Goal: Transaction & Acquisition: Purchase product/service

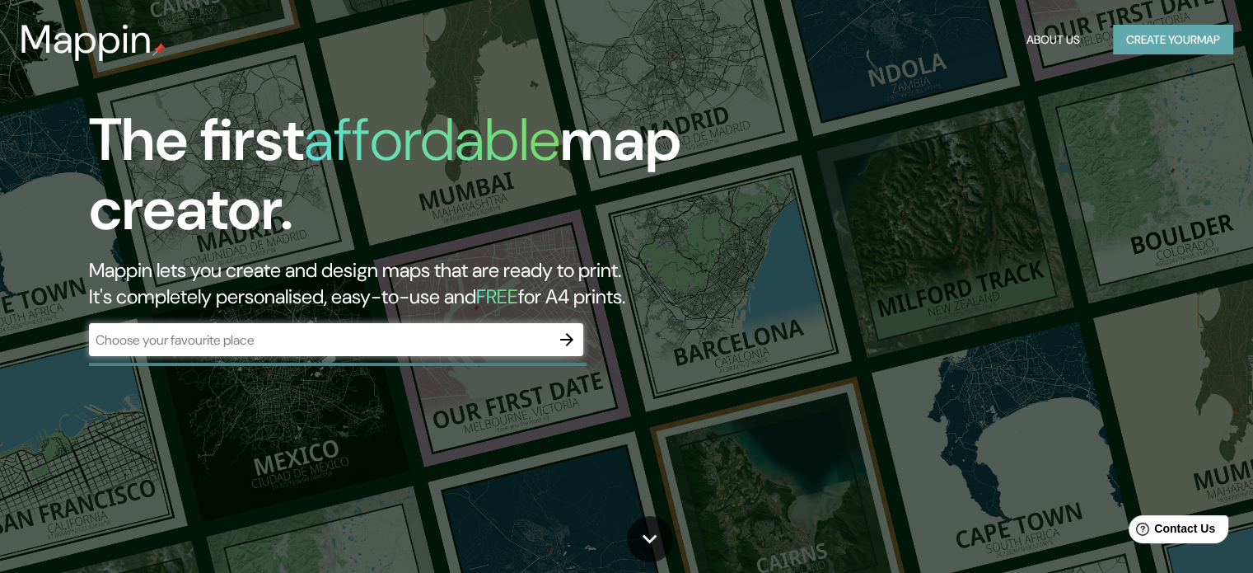
click at [1225, 34] on button "Create your map" at bounding box center [1173, 40] width 120 height 30
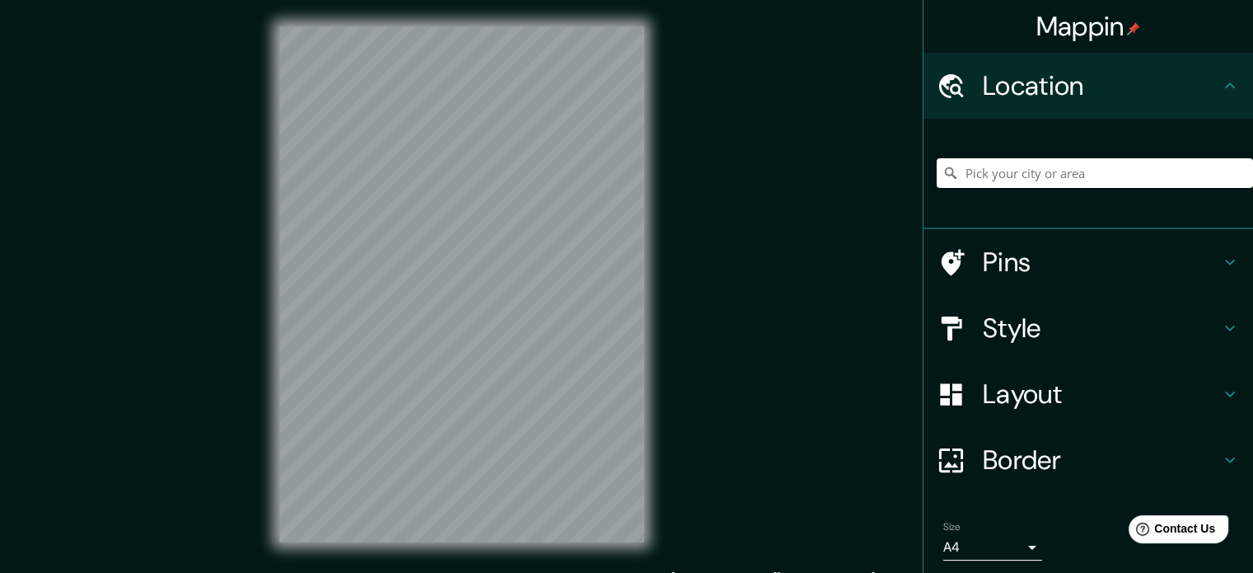
click at [1225, 34] on div "Mappin" at bounding box center [1088, 26] width 330 height 53
click at [982, 174] on input "Pick your city or area" at bounding box center [1095, 173] width 316 height 30
type input "cucuta"
click at [983, 268] on h4 "Pins" at bounding box center [1101, 261] width 237 height 33
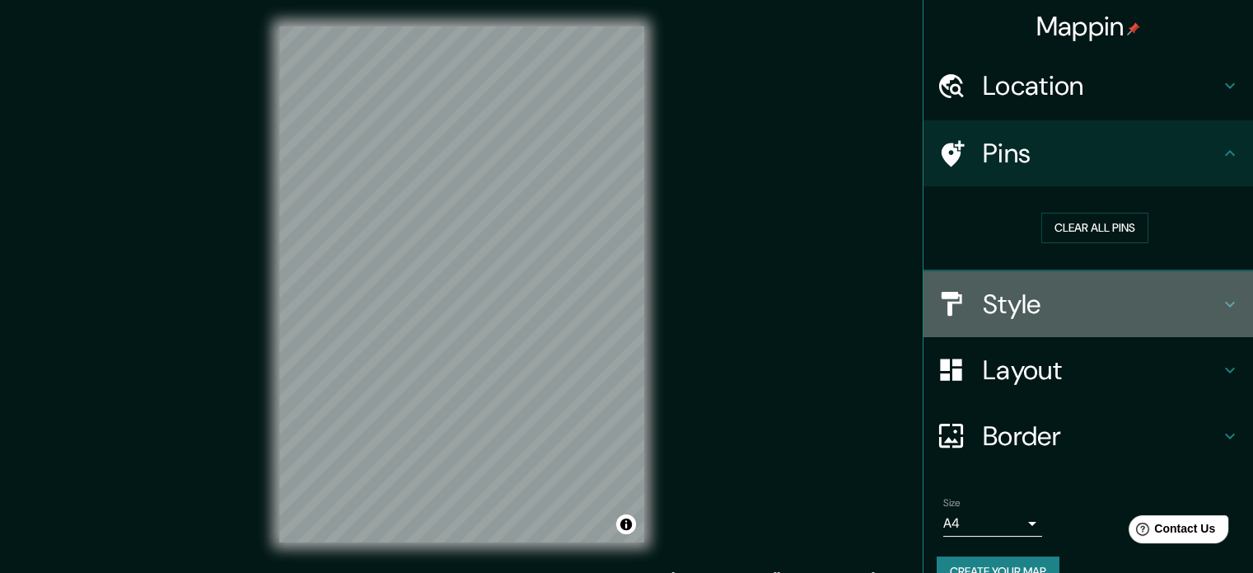
click at [1003, 288] on h4 "Style" at bounding box center [1101, 304] width 237 height 33
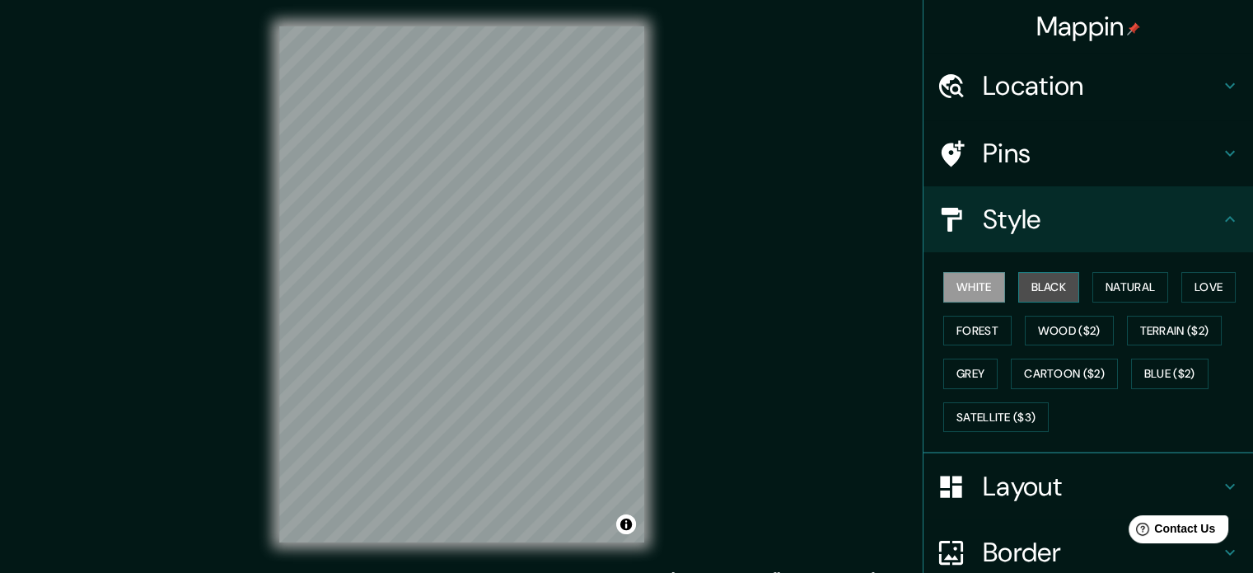
click at [1018, 289] on button "Black" at bounding box center [1049, 287] width 62 height 30
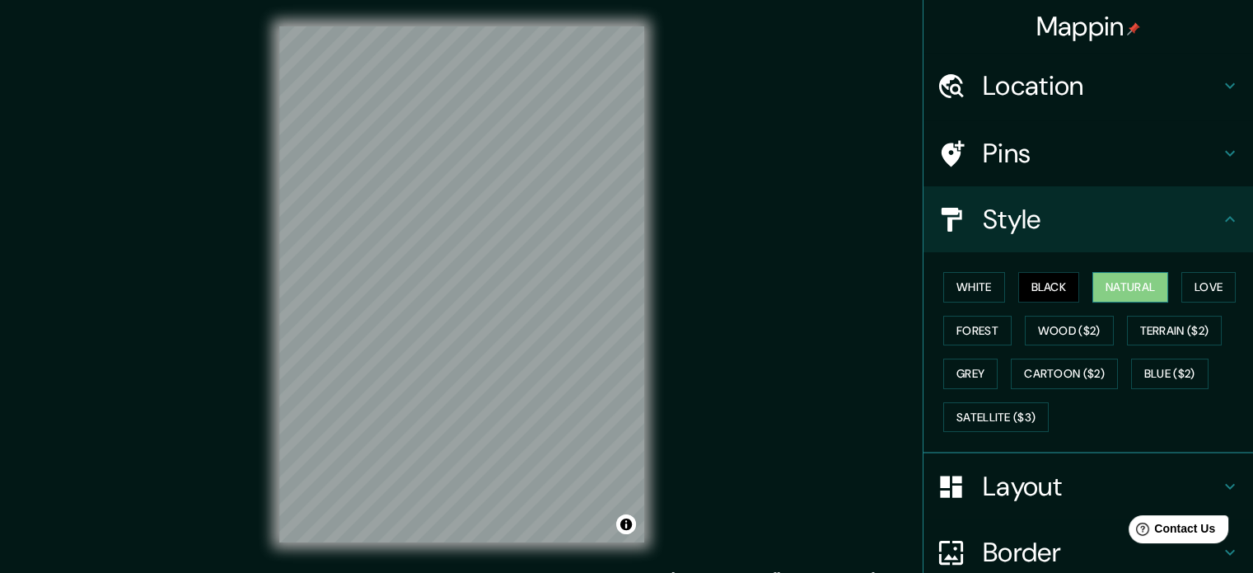
click at [1092, 295] on button "Natural" at bounding box center [1130, 287] width 76 height 30
click at [1193, 291] on button "Love" at bounding box center [1208, 287] width 54 height 30
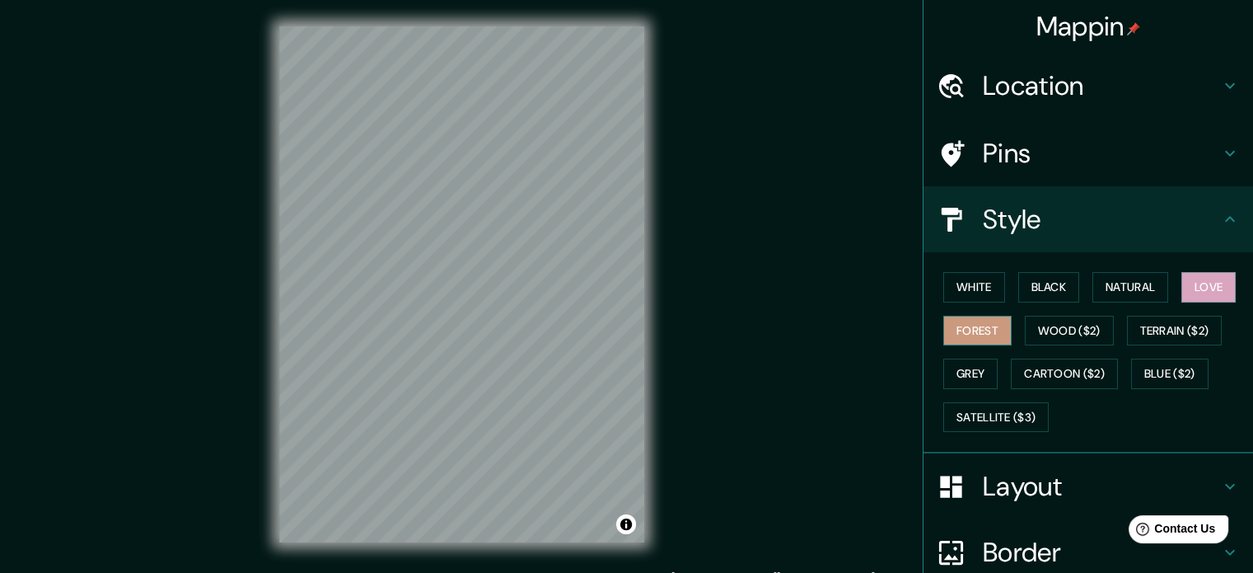
click at [980, 325] on button "Forest" at bounding box center [977, 331] width 68 height 30
click at [1058, 325] on button "Wood ($2)" at bounding box center [1069, 331] width 89 height 30
click at [444, 544] on div "© Mapbox © OpenStreetMap Improve this map" at bounding box center [462, 284] width 418 height 568
click at [660, 361] on div "© Mapbox © OpenStreetMap Improve this map" at bounding box center [462, 284] width 418 height 568
click at [540, 340] on div at bounding box center [541, 336] width 13 height 13
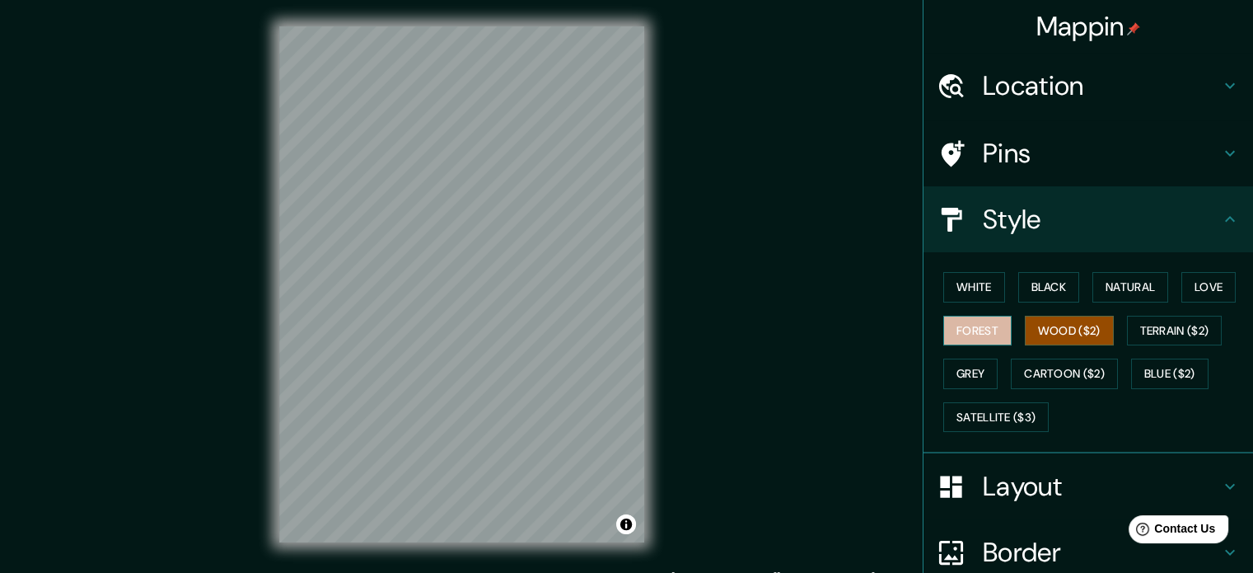
click at [975, 341] on button "Forest" at bounding box center [977, 331] width 68 height 30
click at [969, 362] on button "Grey" at bounding box center [970, 373] width 54 height 30
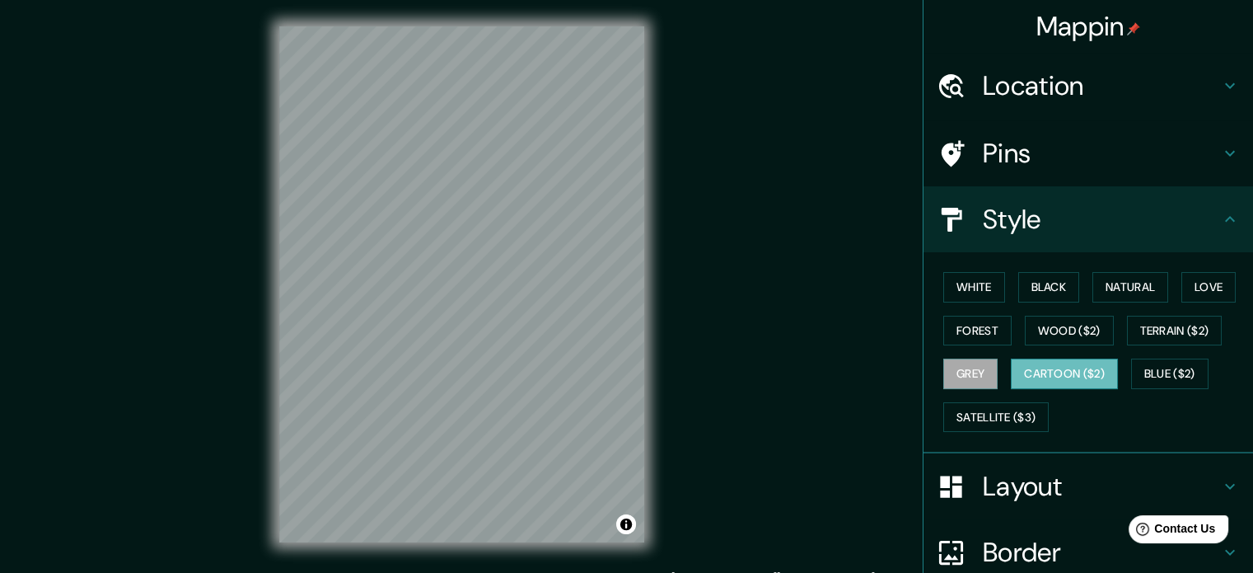
click at [1011, 375] on button "Cartoon ($2)" at bounding box center [1064, 373] width 107 height 30
click at [1131, 373] on button "Blue ($2)" at bounding box center [1169, 373] width 77 height 30
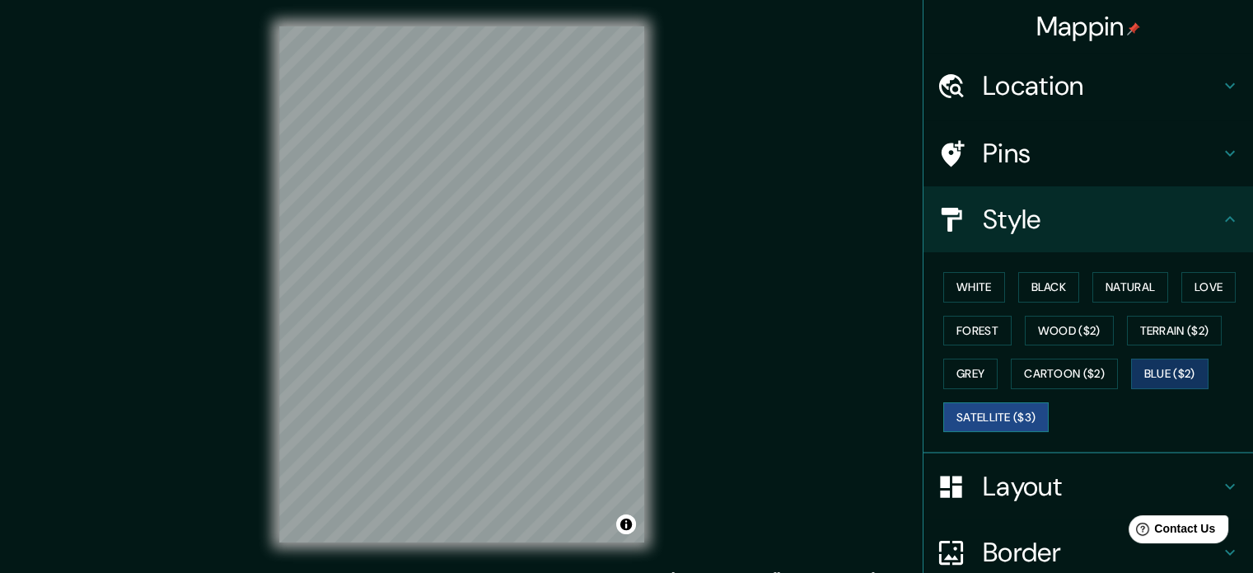
click at [996, 409] on button "Satellite ($3)" at bounding box center [995, 417] width 105 height 30
click at [963, 347] on div "White Black Natural Love Forest Wood ($2) Terrain ($2) Grey Cartoon ($2) Blue (…" at bounding box center [1095, 351] width 316 height 173
click at [962, 332] on button "Forest" at bounding box center [977, 331] width 68 height 30
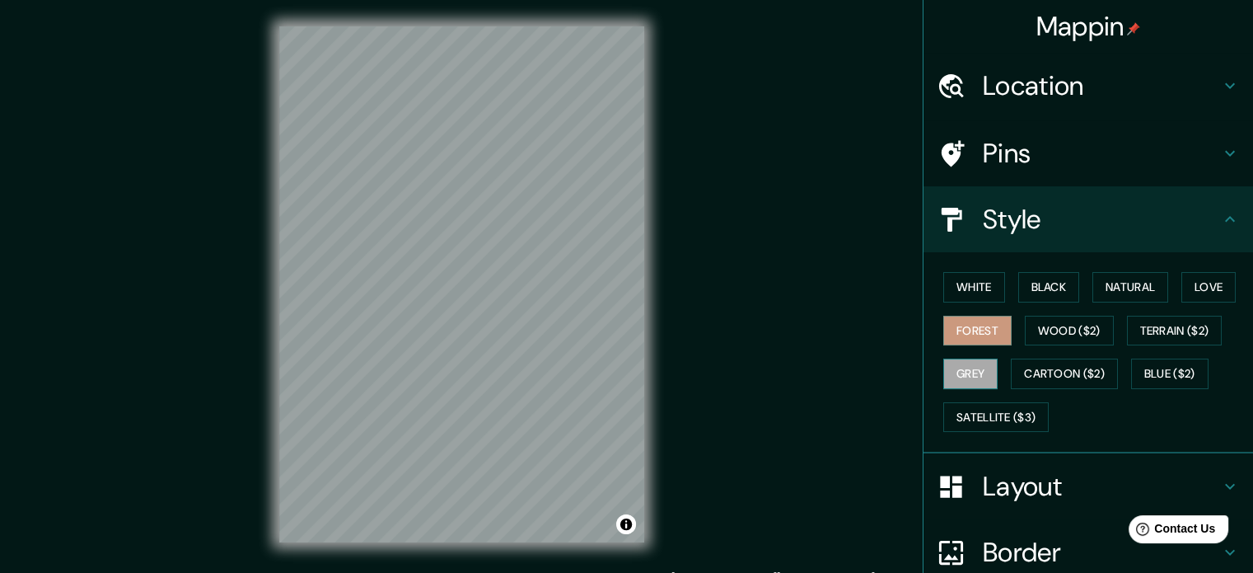
click at [976, 363] on button "Grey" at bounding box center [970, 373] width 54 height 30
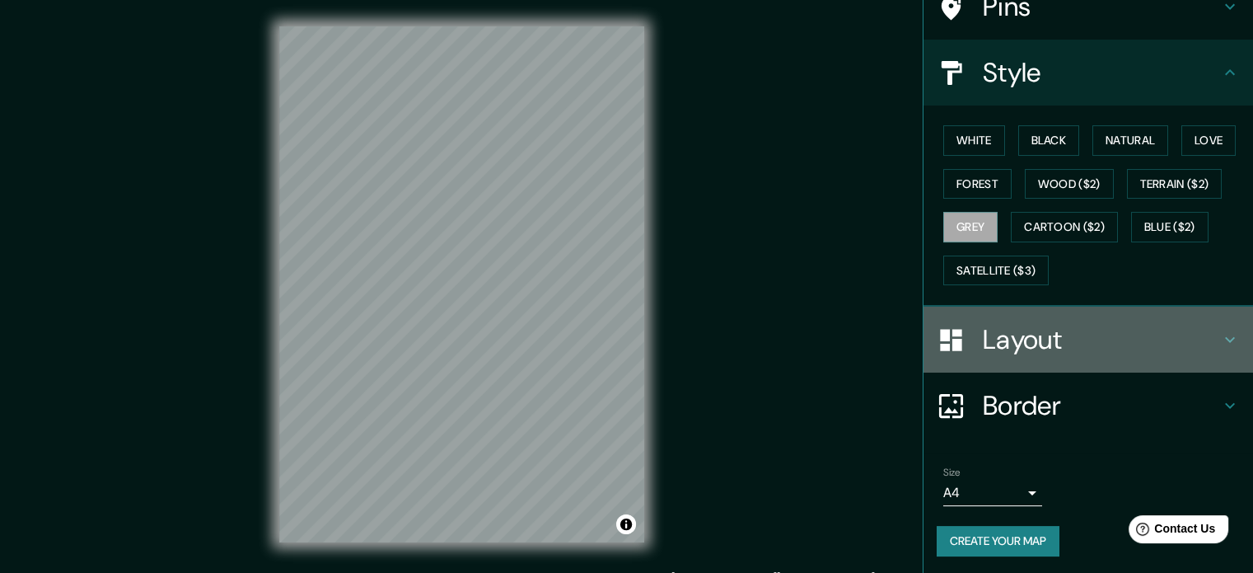
click at [998, 368] on div "Layout" at bounding box center [1088, 339] width 330 height 66
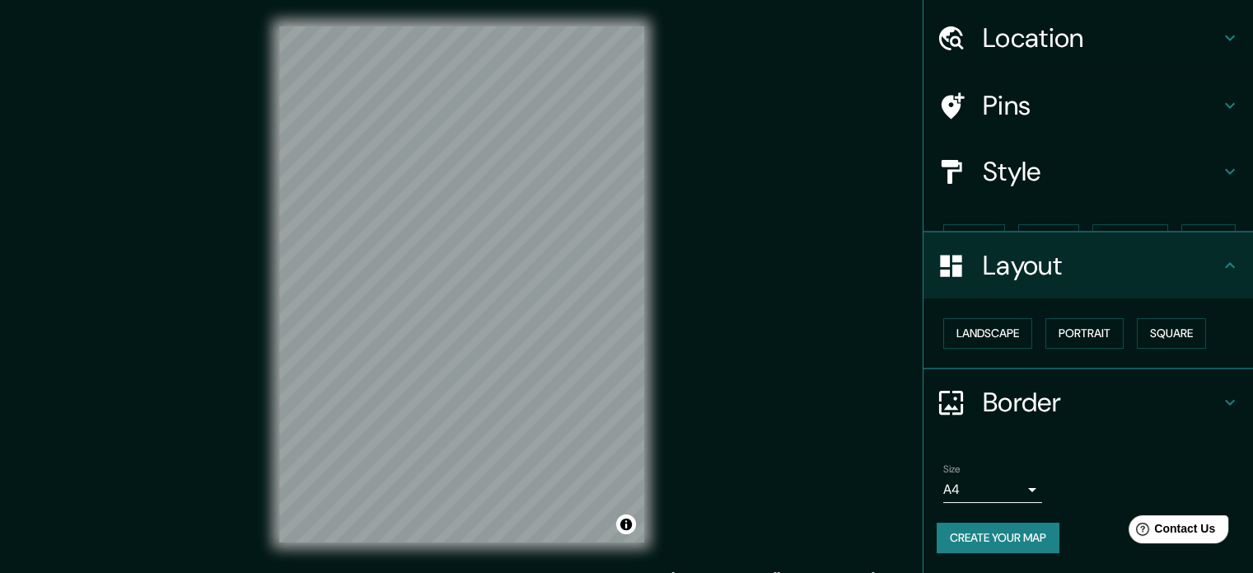
scroll to position [18, 0]
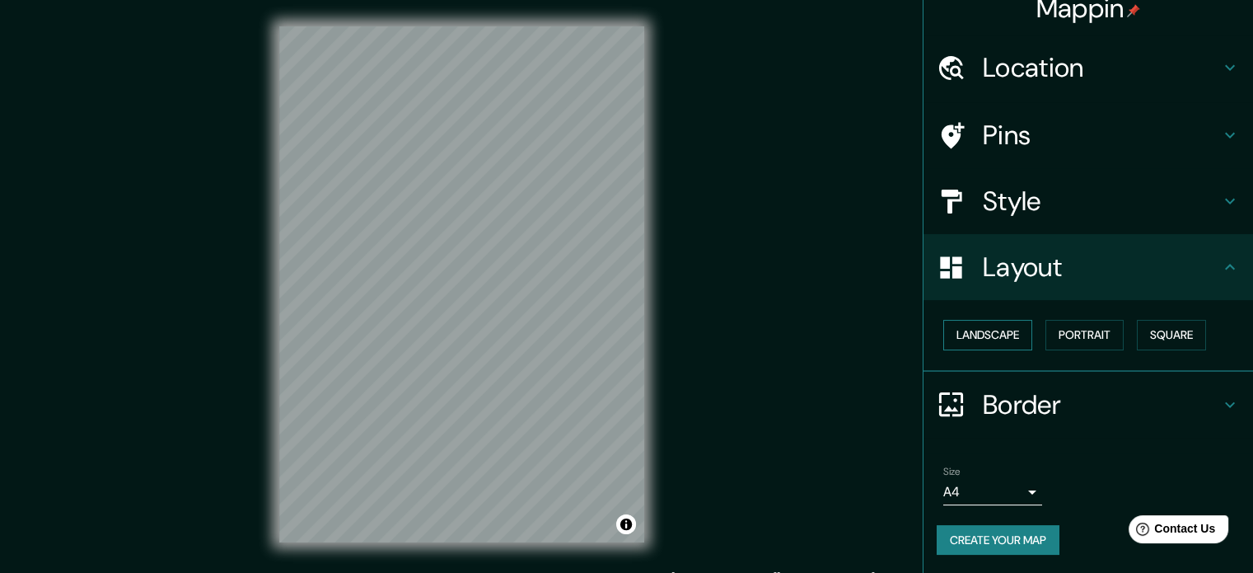
click at [1008, 334] on button "Landscape" at bounding box center [987, 335] width 89 height 30
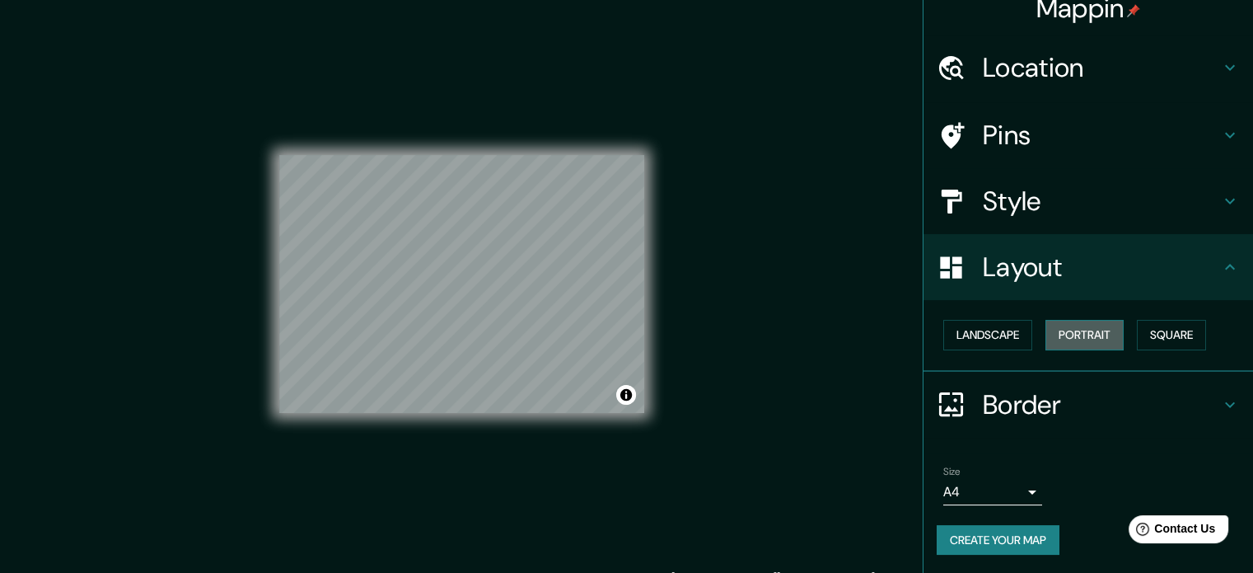
click at [1068, 345] on button "Portrait" at bounding box center [1084, 335] width 78 height 30
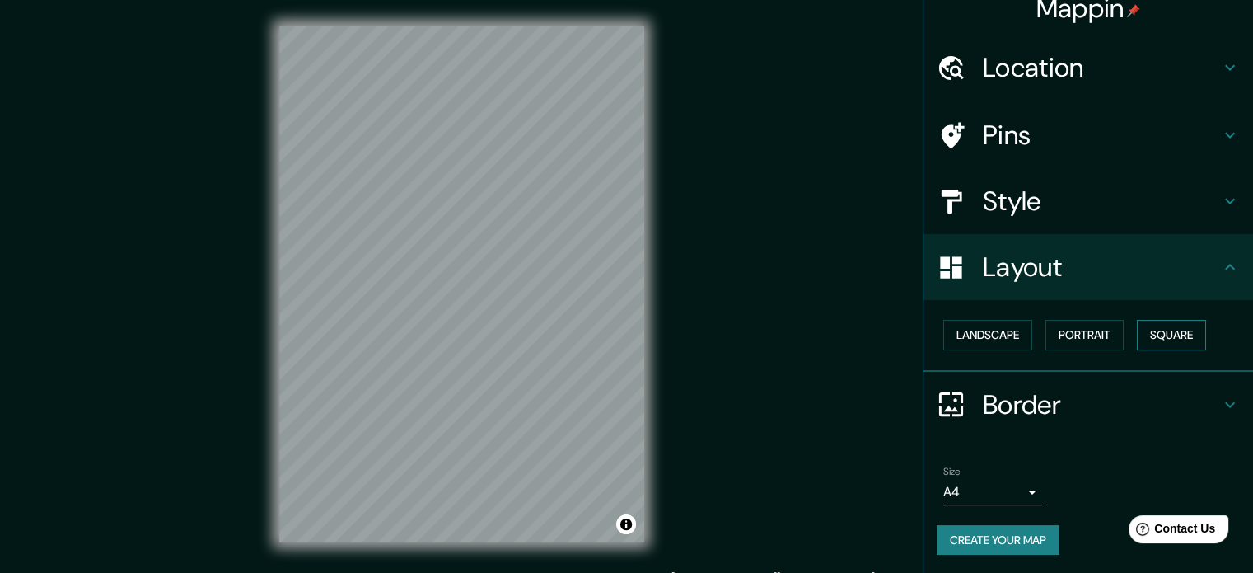
click at [1143, 342] on button "Square" at bounding box center [1171, 335] width 69 height 30
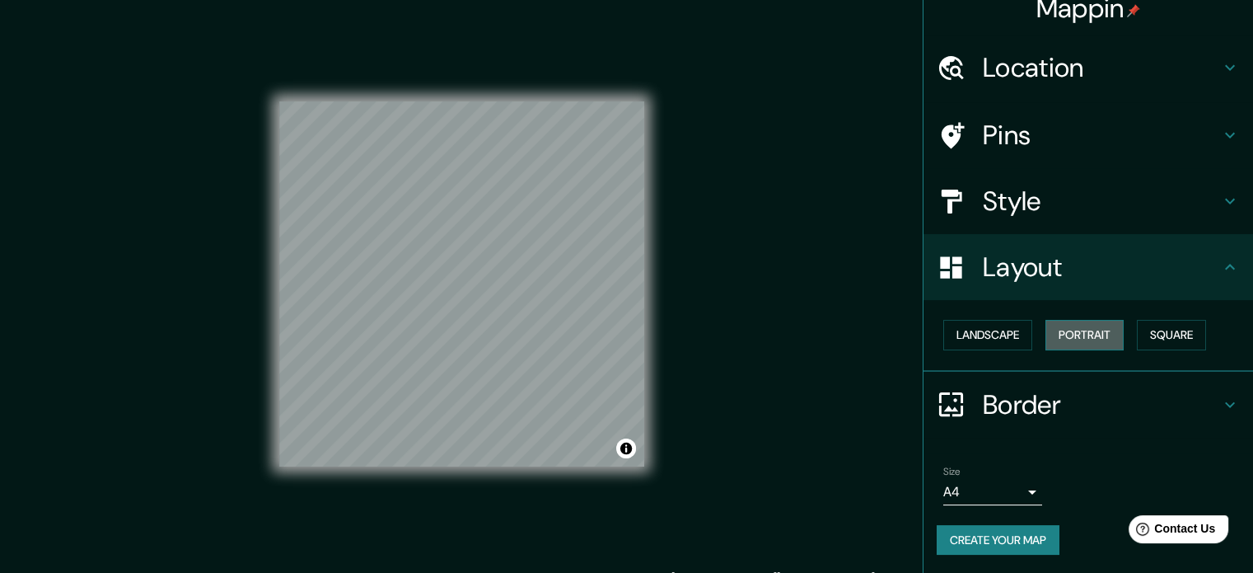
click at [1097, 336] on button "Portrait" at bounding box center [1084, 335] width 78 height 30
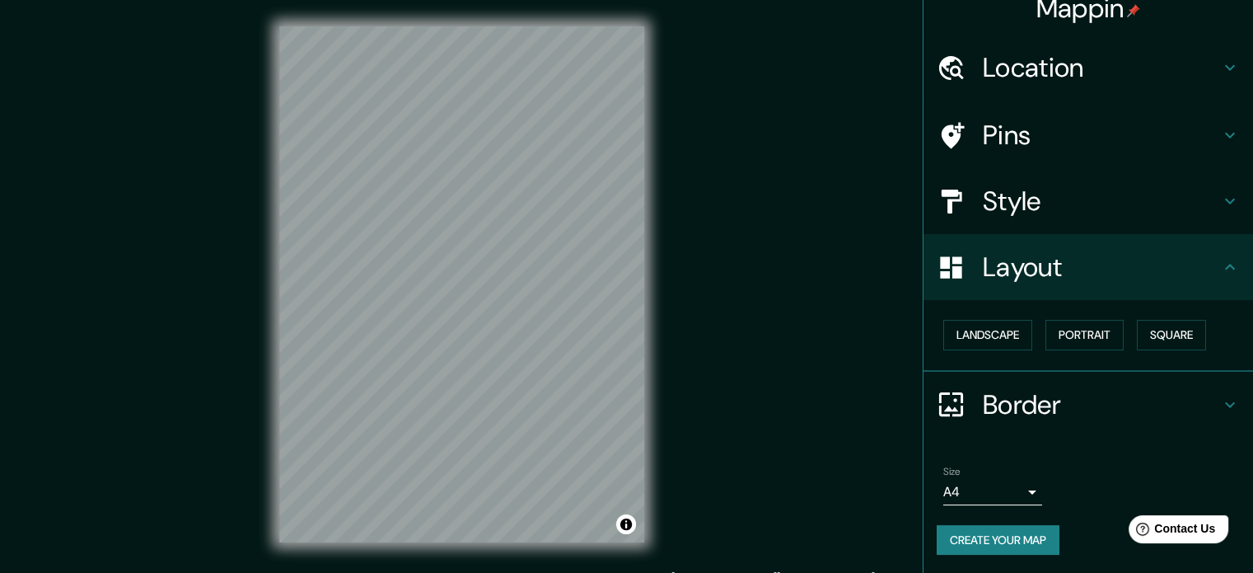
scroll to position [21, 0]
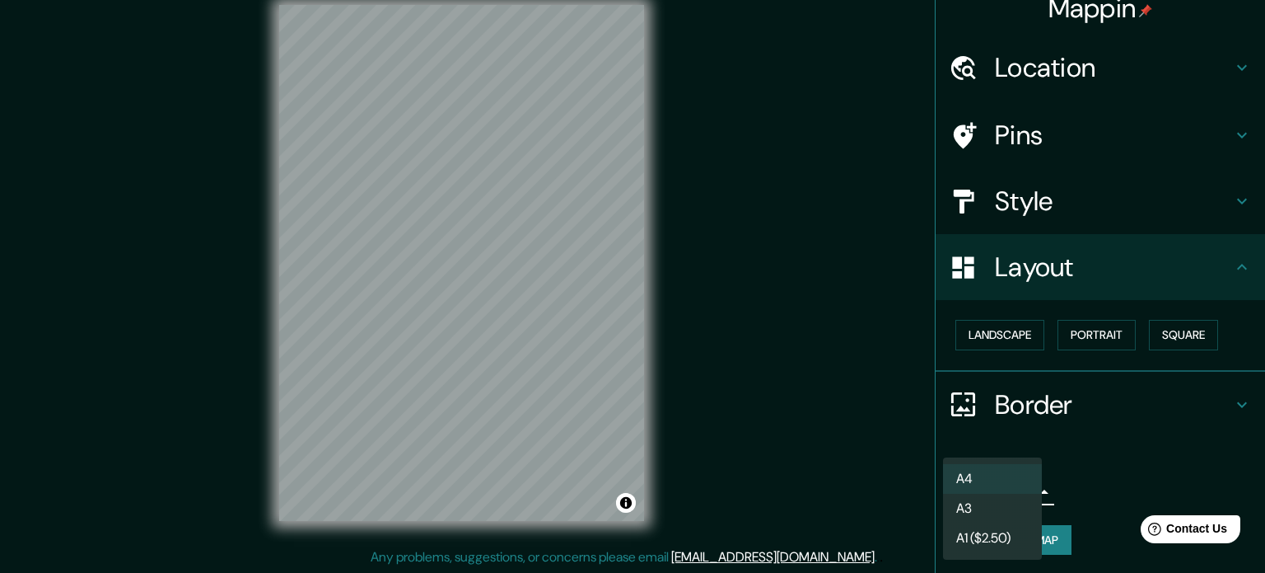
click at [998, 487] on body "Mappin Location cucuta Pins Style Layout Landscape Portrait Square Border Choos…" at bounding box center [632, 265] width 1265 height 573
click at [1006, 507] on li "A3" at bounding box center [992, 508] width 99 height 30
type input "a4"
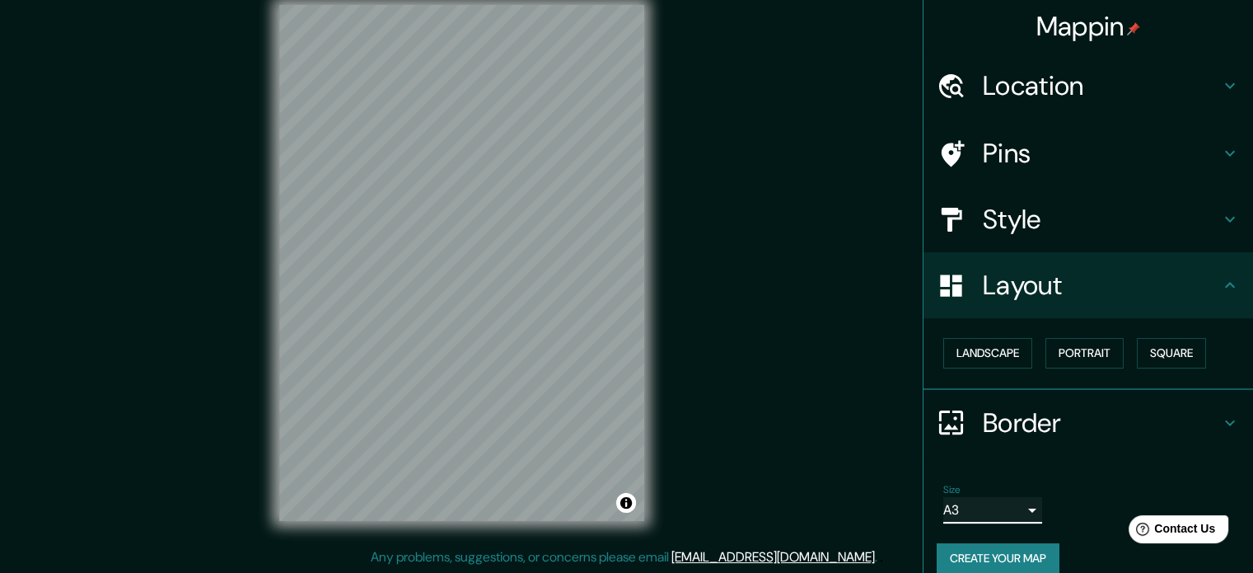
scroll to position [18, 0]
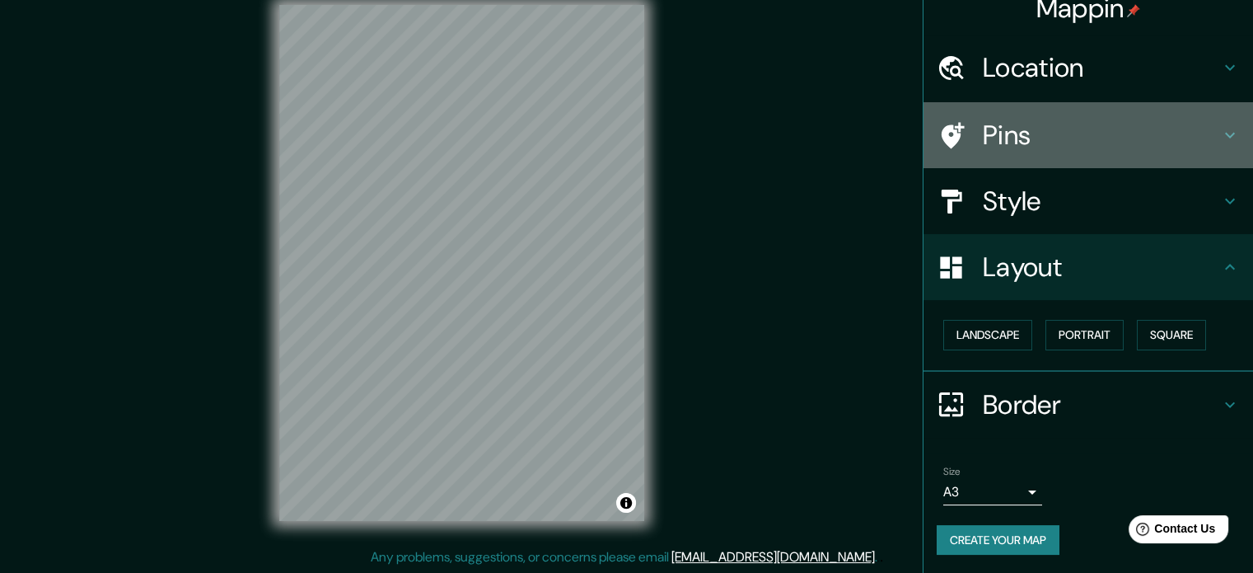
click at [983, 140] on h4 "Pins" at bounding box center [1101, 135] width 237 height 33
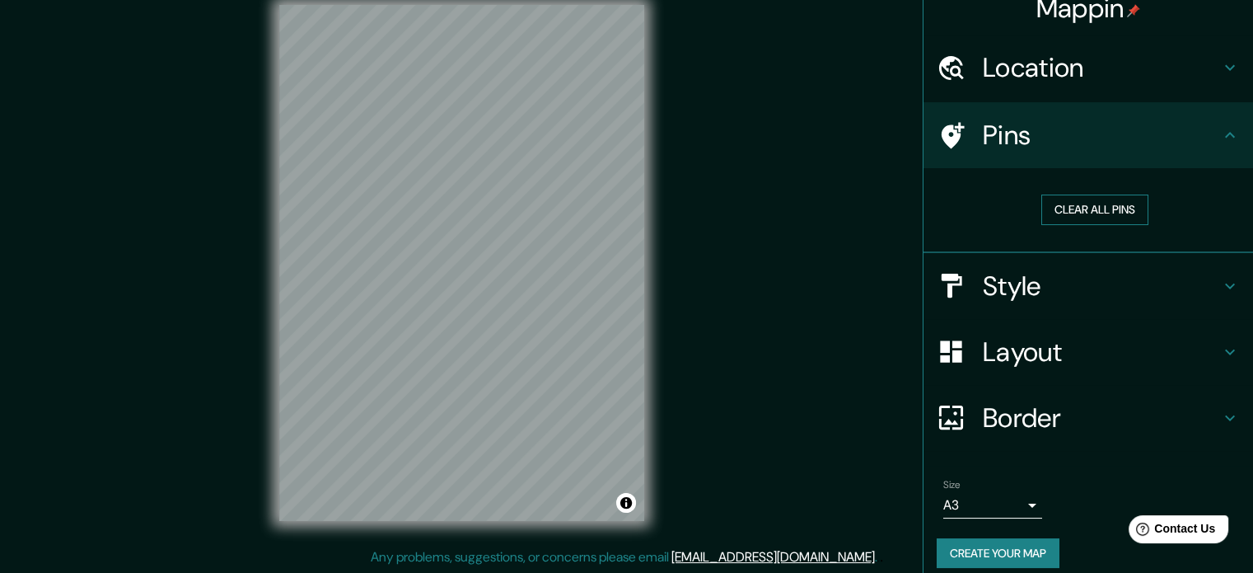
click at [1059, 214] on button "Clear all pins" at bounding box center [1094, 209] width 107 height 30
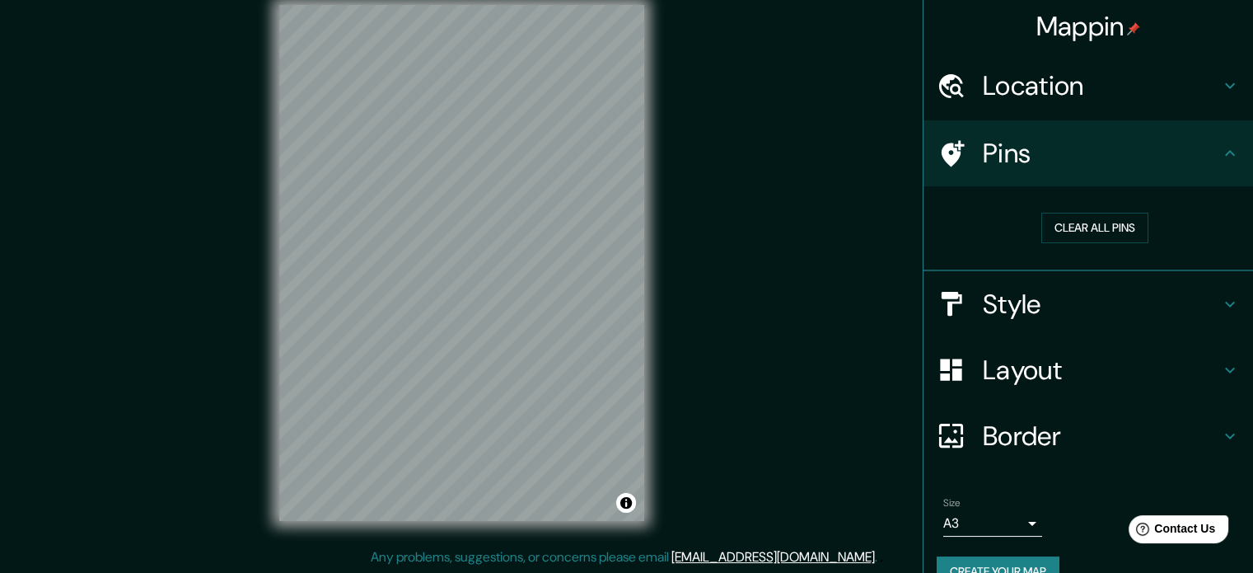
click at [1026, 92] on h4 "Location" at bounding box center [1101, 85] width 237 height 33
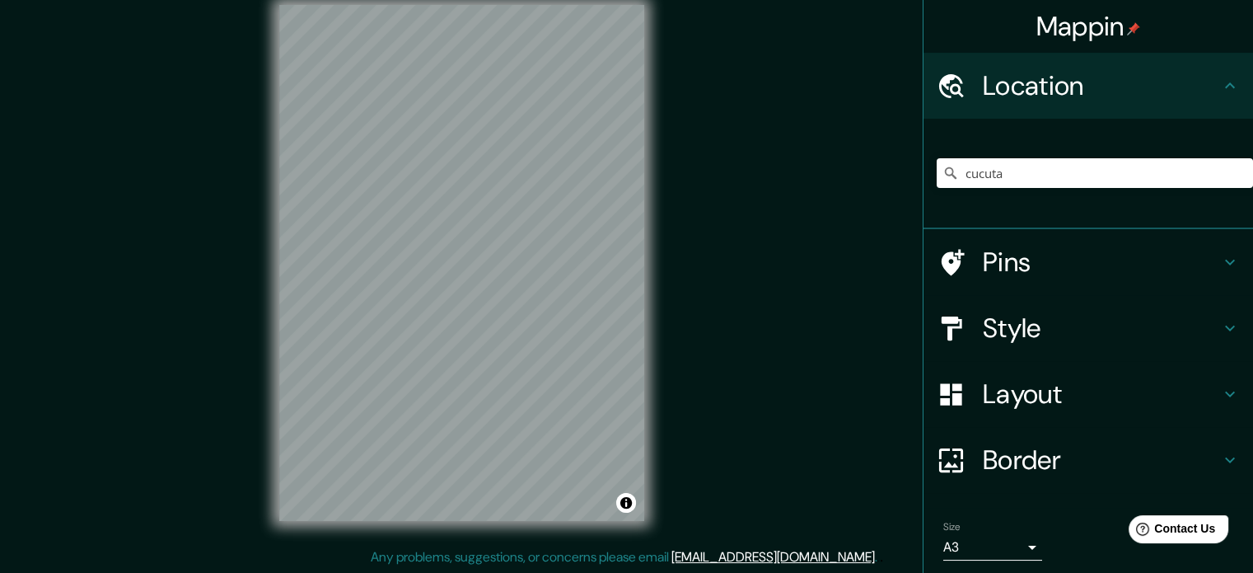
scroll to position [56, 0]
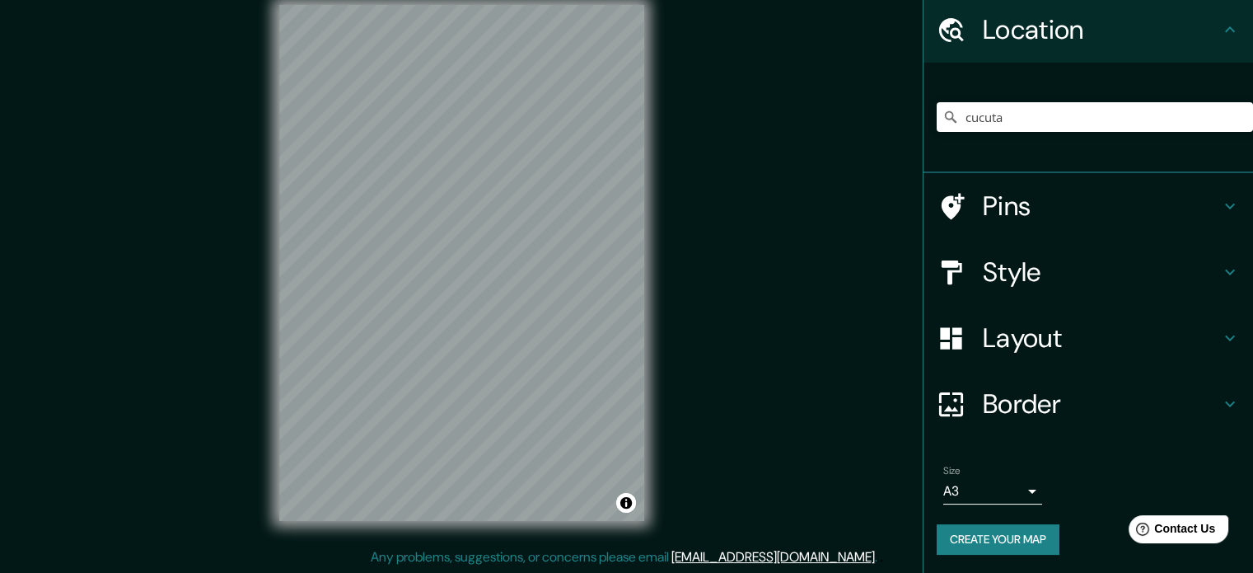
click at [1024, 533] on button "Create your map" at bounding box center [998, 539] width 123 height 30
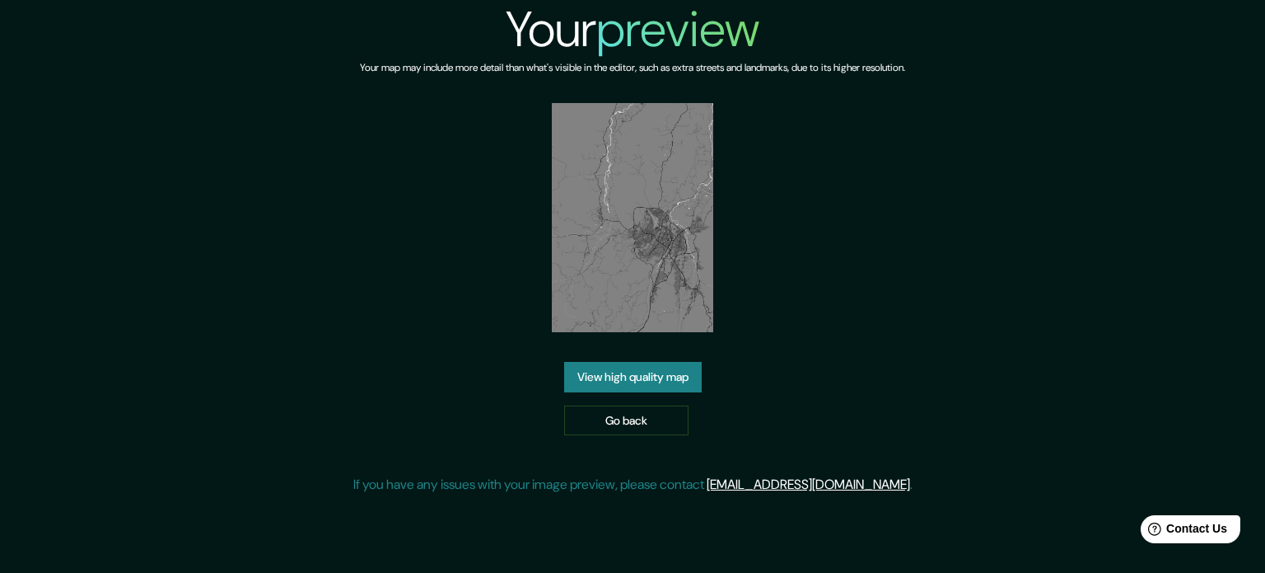
click at [681, 385] on link "View high quality map" at bounding box center [633, 377] width 138 height 30
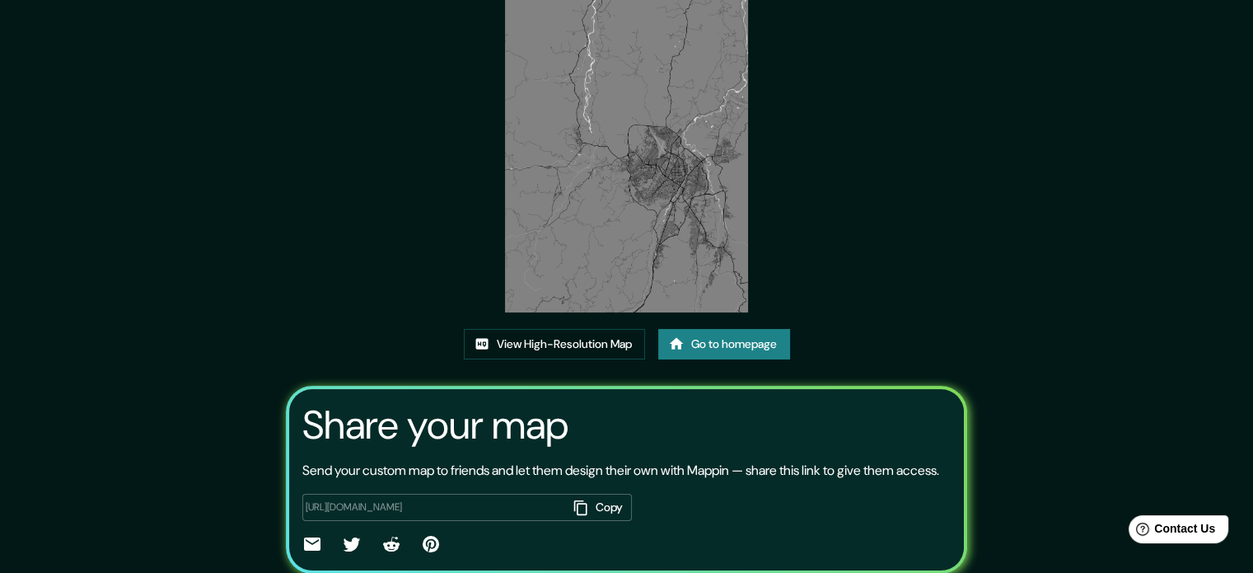
scroll to position [100, 0]
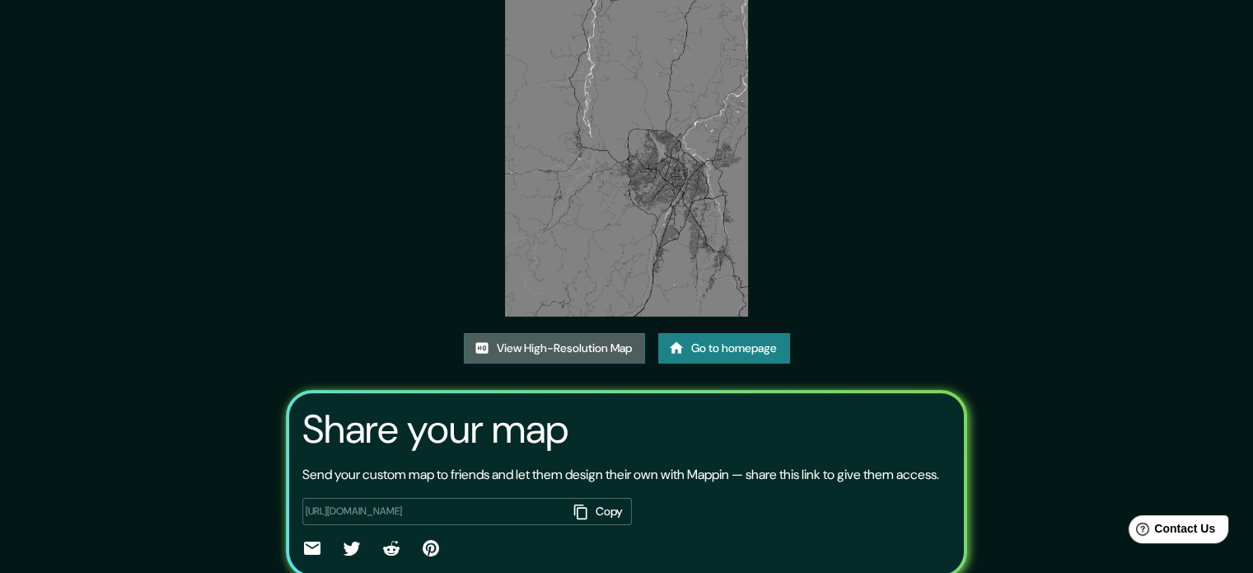
click at [633, 345] on link "View High-Resolution Map" at bounding box center [554, 348] width 181 height 30
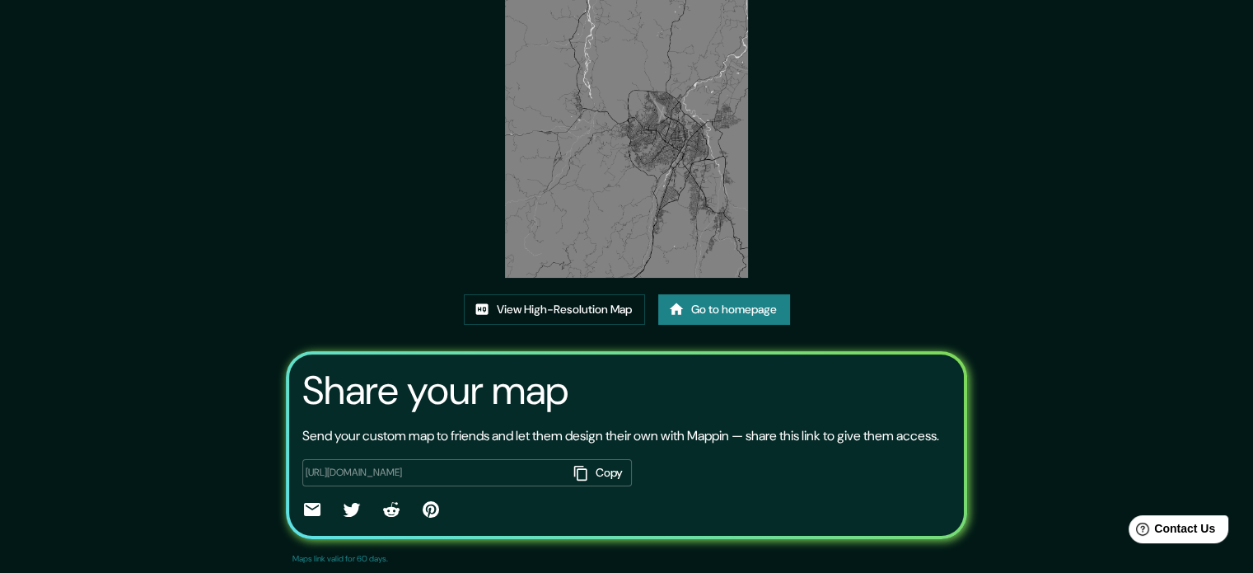
scroll to position [182, 0]
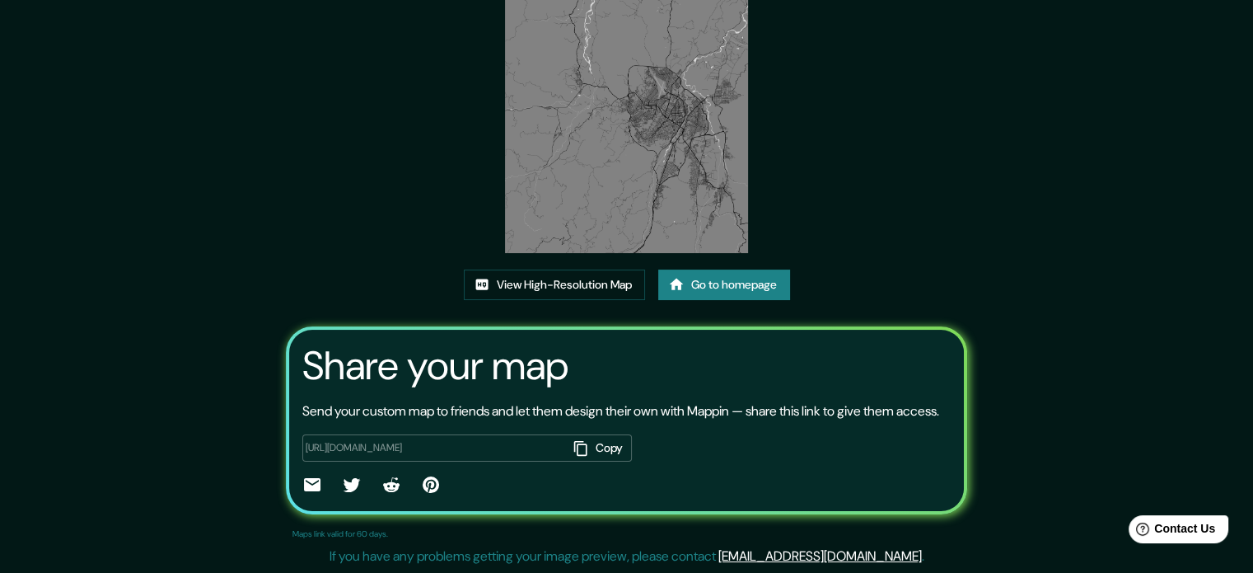
click at [610, 453] on button "Copy" at bounding box center [600, 447] width 64 height 27
click at [471, 422] on div "[URL][DOMAIN_NAME] Copied ​" at bounding box center [626, 459] width 649 height 77
click at [457, 440] on div "[URL][DOMAIN_NAME] Copied ​" at bounding box center [467, 447] width 330 height 27
click at [558, 401] on p "Send your custom map to friends and let them design their own with Mappin — sha…" at bounding box center [620, 411] width 637 height 20
click at [734, 274] on link "Go to homepage" at bounding box center [724, 284] width 132 height 30
